Goal: Check status: Check status

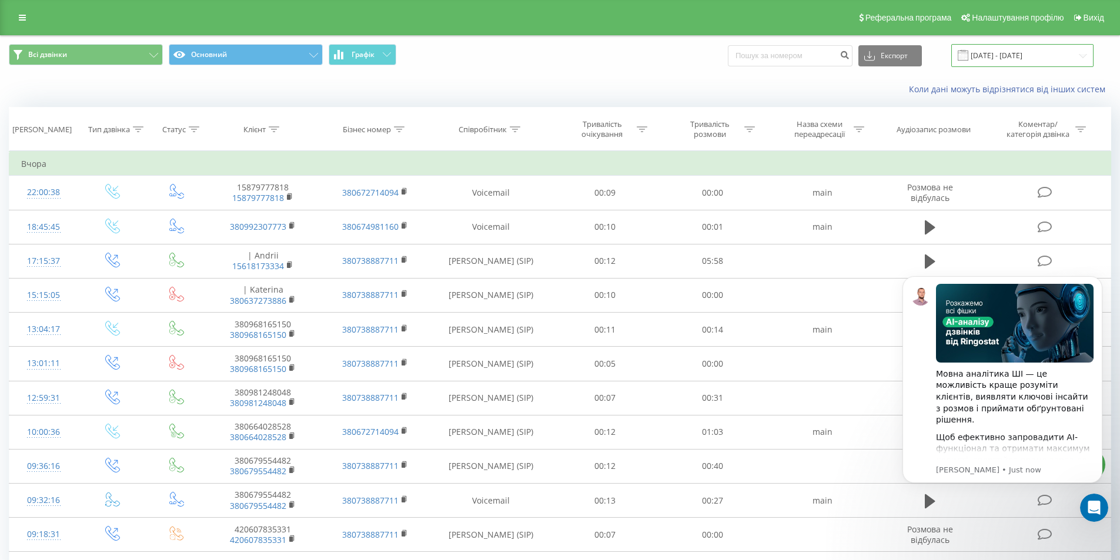
click at [550, 59] on input "[DATE] - [DATE]" at bounding box center [1022, 55] width 142 height 23
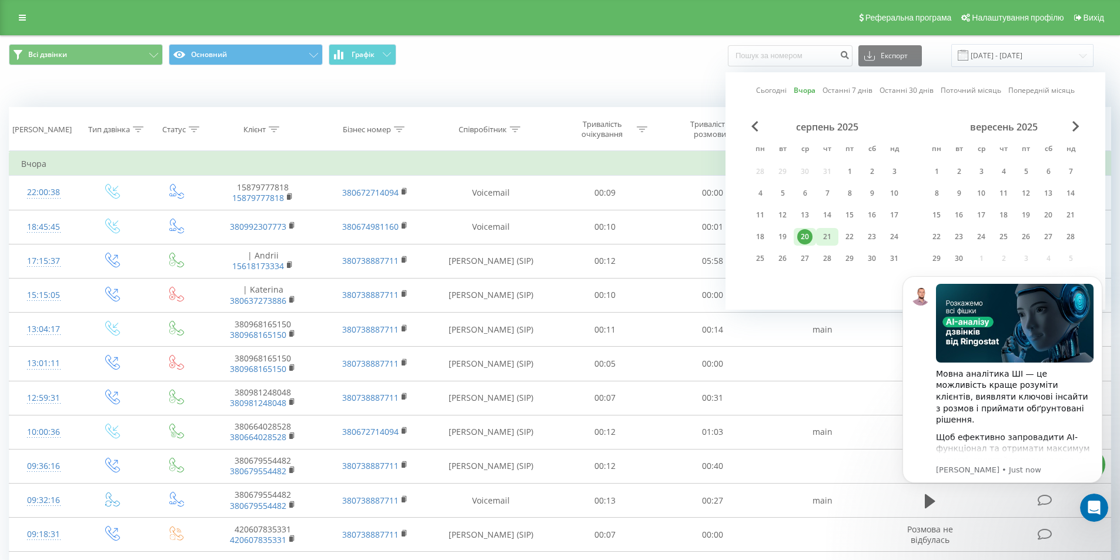
click at [550, 236] on div "21" at bounding box center [826, 236] width 15 height 15
click at [550, 279] on icon "Dismiss notification" at bounding box center [1099, 279] width 6 height 6
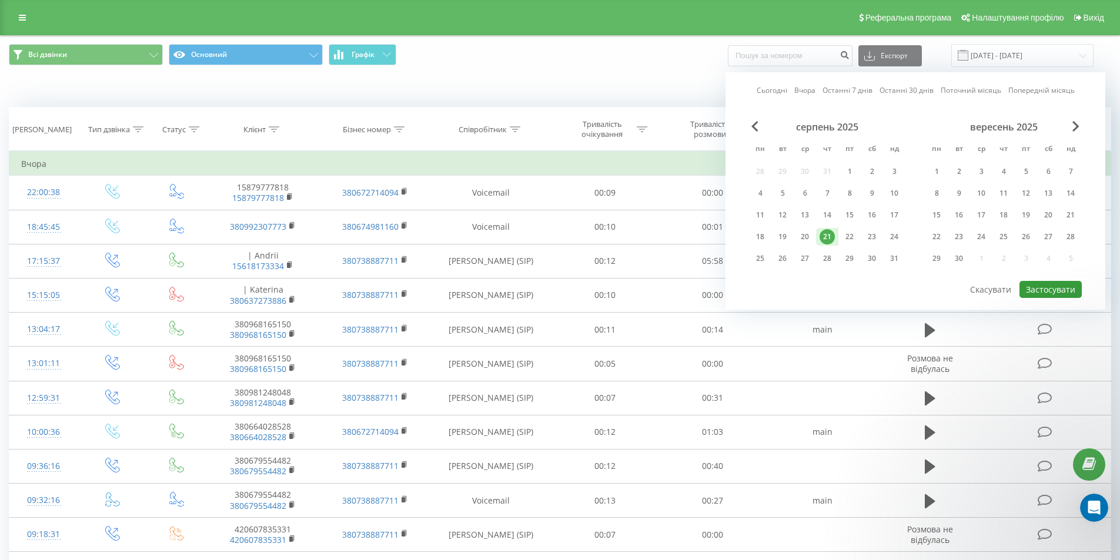
click at [550, 293] on button "Застосувати" at bounding box center [1050, 289] width 62 height 17
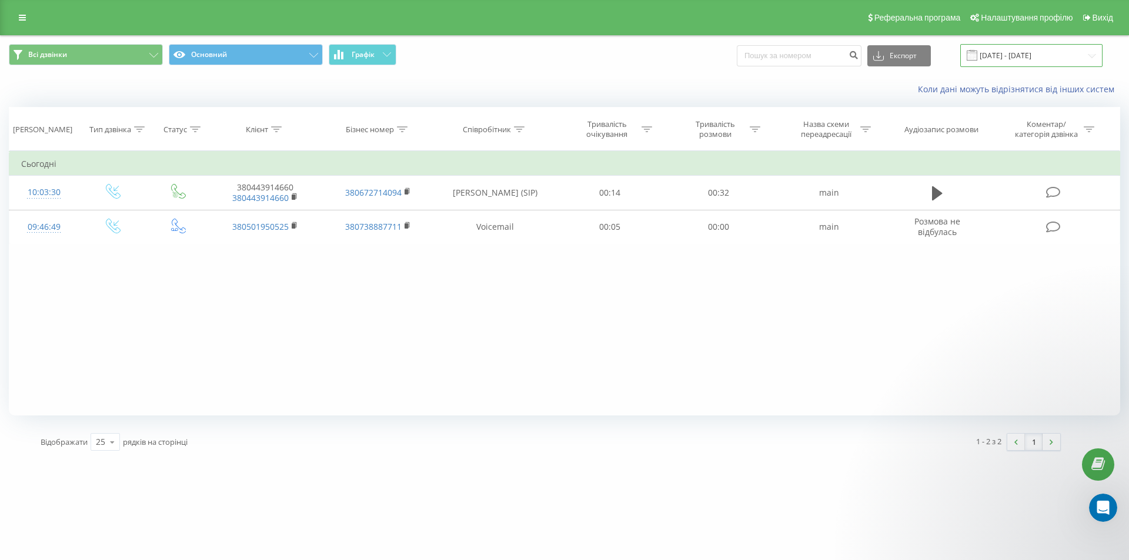
click at [550, 59] on input "[DATE] - [DATE]" at bounding box center [1031, 55] width 142 height 23
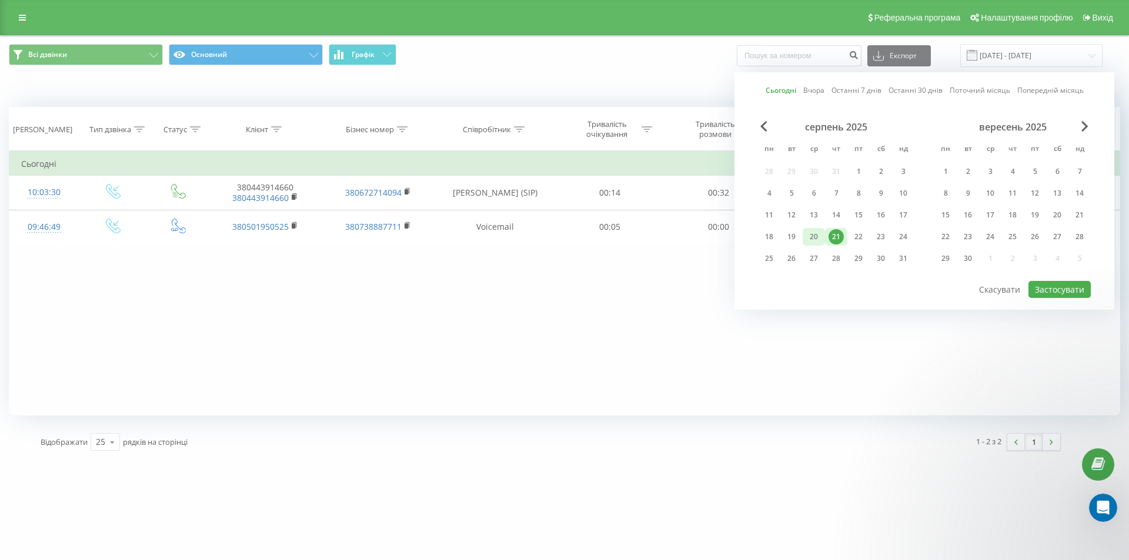
click at [550, 234] on div "20" at bounding box center [813, 236] width 15 height 15
click at [550, 290] on button "Застосувати" at bounding box center [1059, 289] width 62 height 17
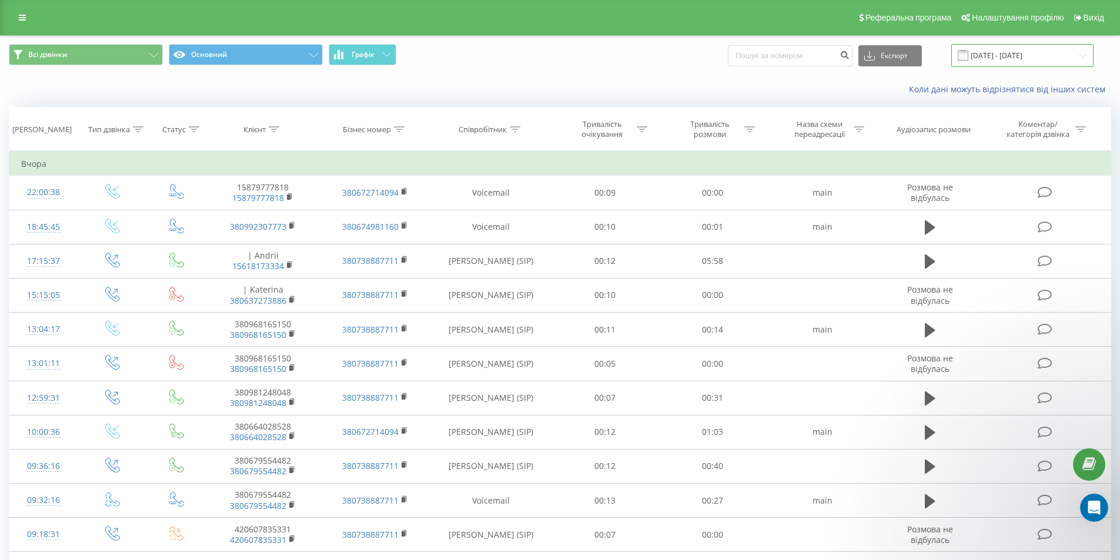
click at [550, 53] on input "[DATE] - [DATE]" at bounding box center [1022, 55] width 142 height 23
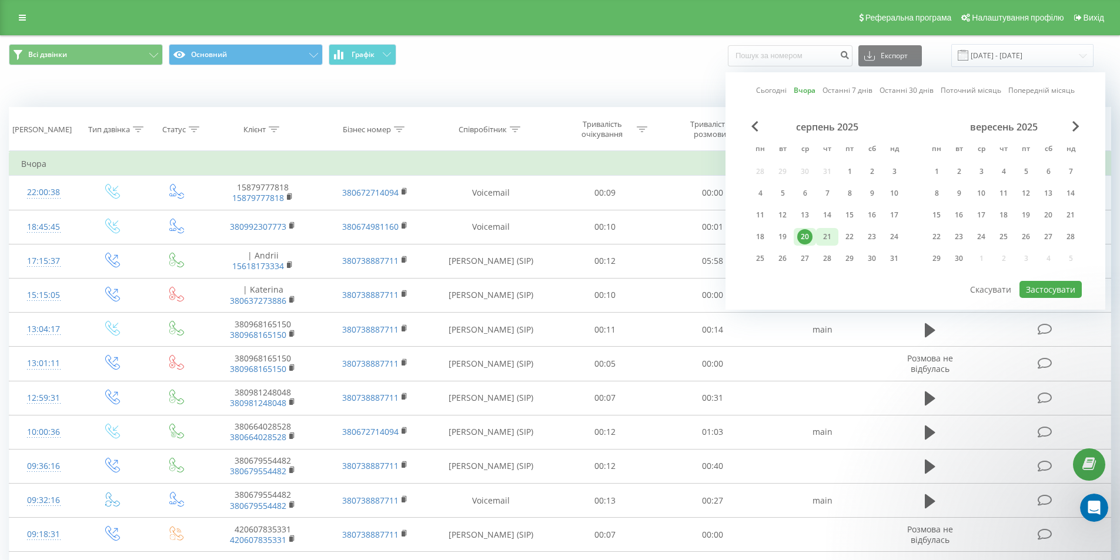
click at [550, 234] on div "21" at bounding box center [826, 236] width 15 height 15
click at [550, 284] on button "Застосувати" at bounding box center [1050, 289] width 62 height 17
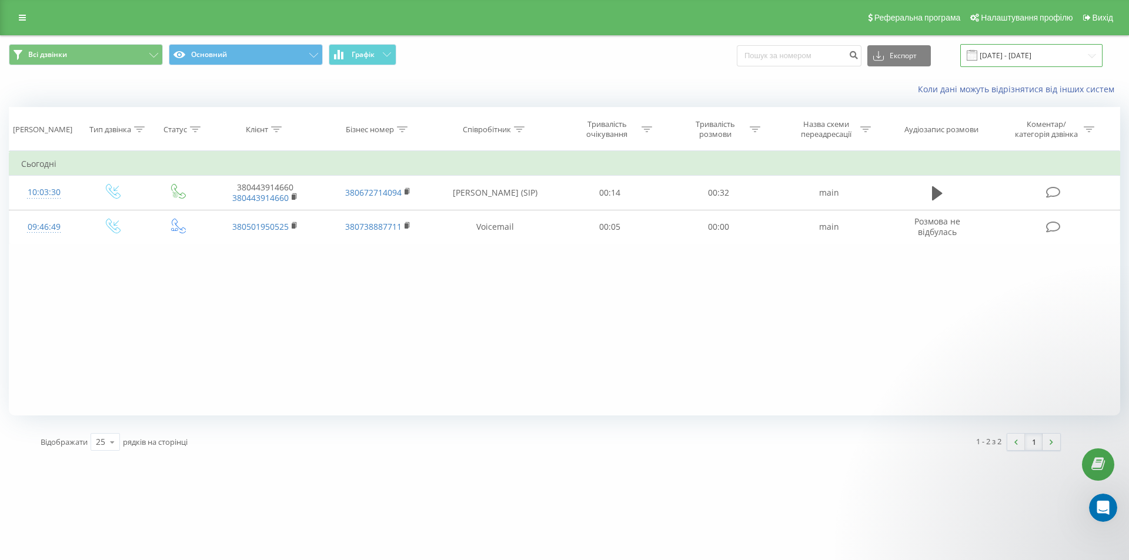
click at [550, 55] on input "[DATE] - [DATE]" at bounding box center [1031, 55] width 142 height 23
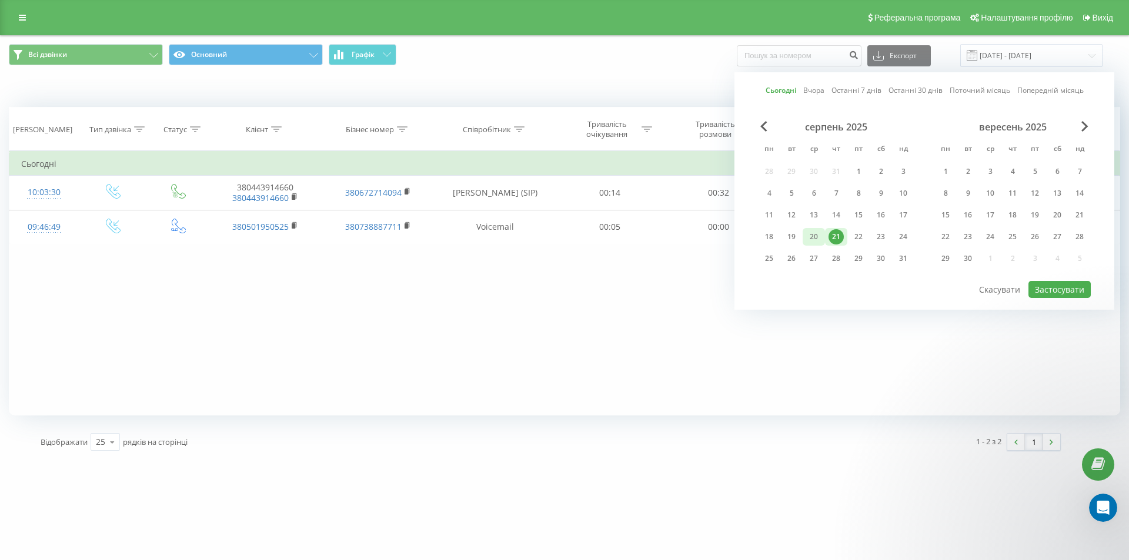
click at [550, 235] on div "20" at bounding box center [813, 236] width 15 height 15
click at [550, 238] on div "21" at bounding box center [835, 236] width 15 height 15
click at [550, 293] on button "Застосувати" at bounding box center [1059, 289] width 62 height 17
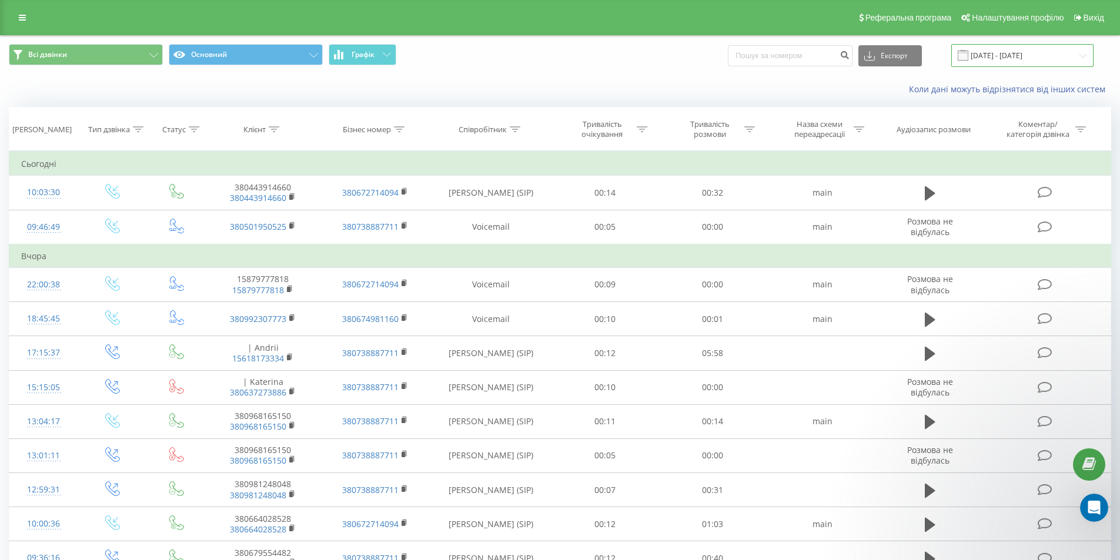
click at [550, 56] on input "[DATE] - [DATE]" at bounding box center [1022, 55] width 142 height 23
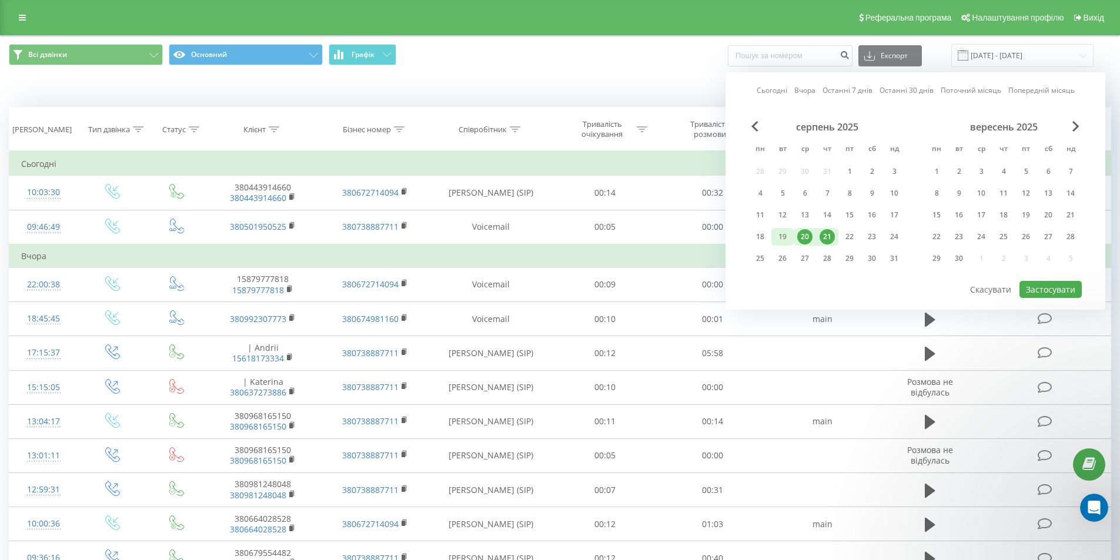
click at [550, 233] on div "19" at bounding box center [782, 236] width 15 height 15
click at [550, 231] on div "21" at bounding box center [826, 236] width 15 height 15
click at [550, 283] on button "Застосувати" at bounding box center [1050, 289] width 62 height 17
type input "[DATE] - [DATE]"
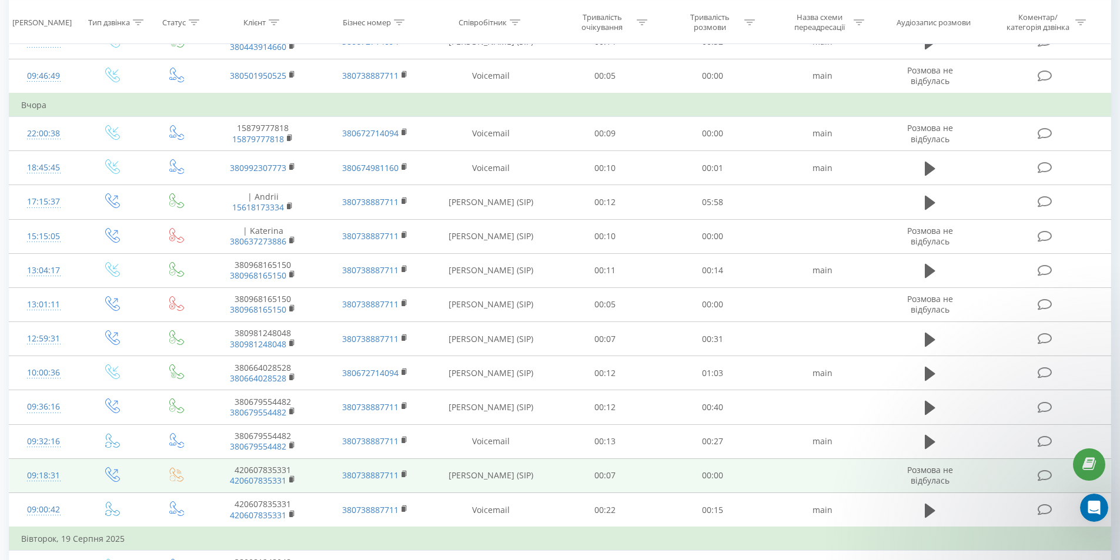
scroll to position [150, 0]
